Goal: Information Seeking & Learning: Learn about a topic

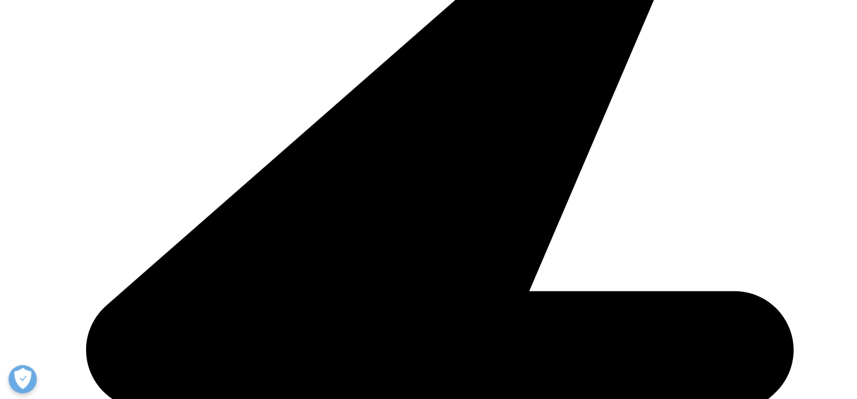
scroll to position [1359, 0]
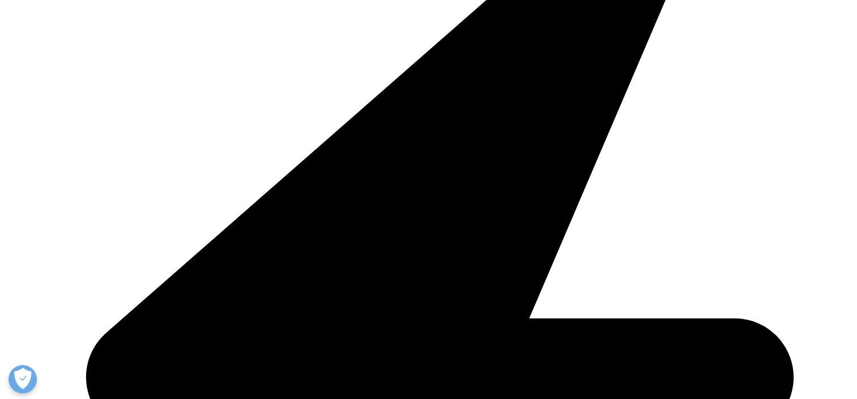
drag, startPoint x: 479, startPoint y: 248, endPoint x: 700, endPoint y: 301, distance: 227.4
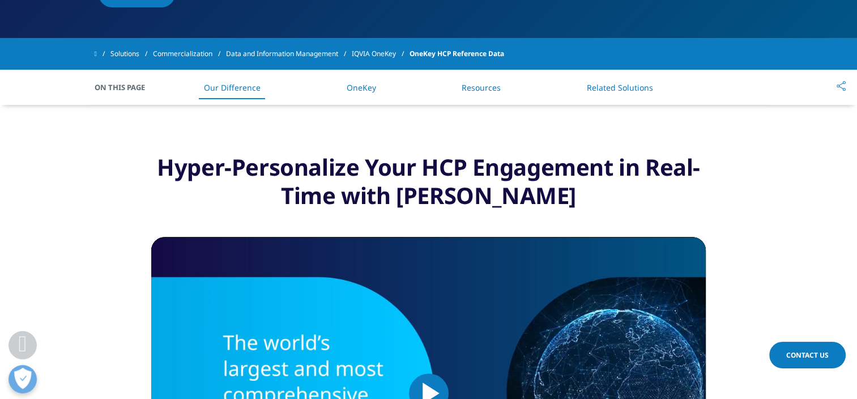
click at [361, 89] on link "OneKey" at bounding box center [361, 87] width 29 height 11
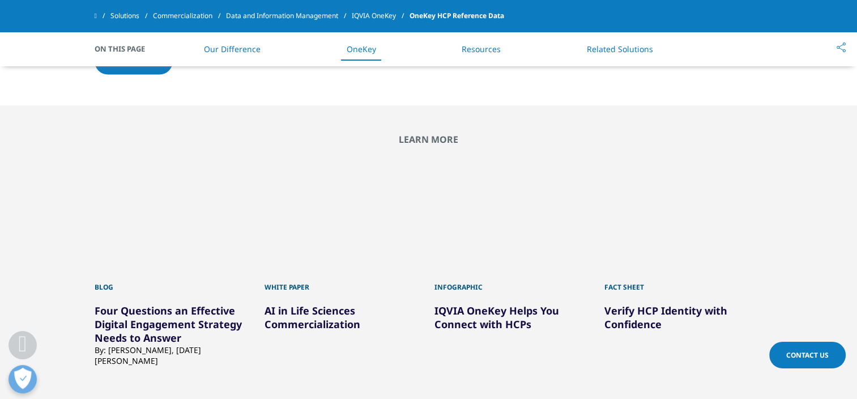
scroll to position [2440, 0]
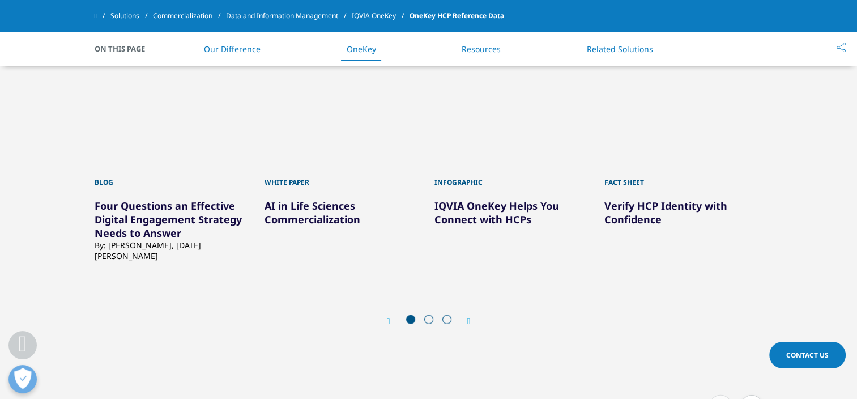
click at [621, 226] on link "Verify HCP Identity with Confidence" at bounding box center [665, 212] width 123 height 27
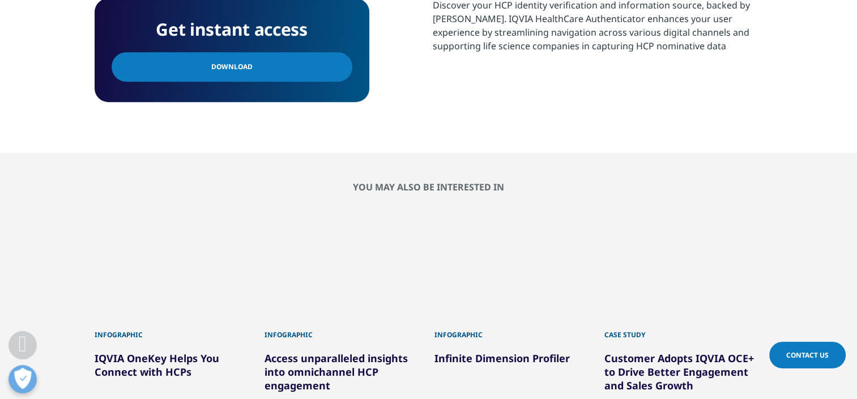
scroll to position [566, 0]
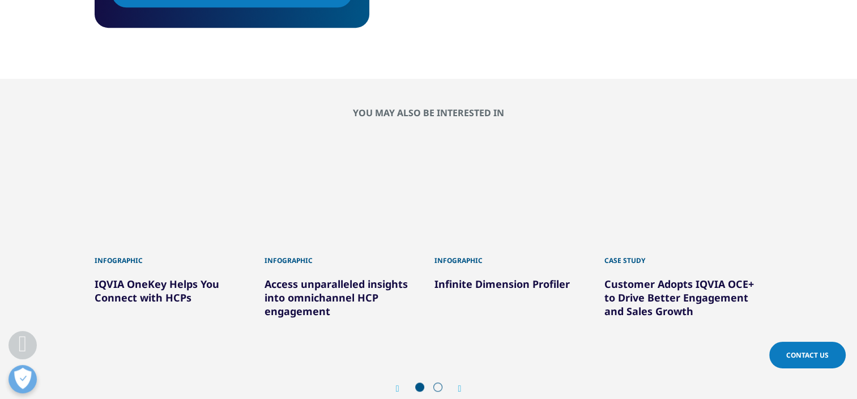
click at [167, 282] on link "IQVIA OneKey Helps You Connect with HCPs" at bounding box center [157, 290] width 125 height 27
